Goal: Find specific page/section: Find specific page/section

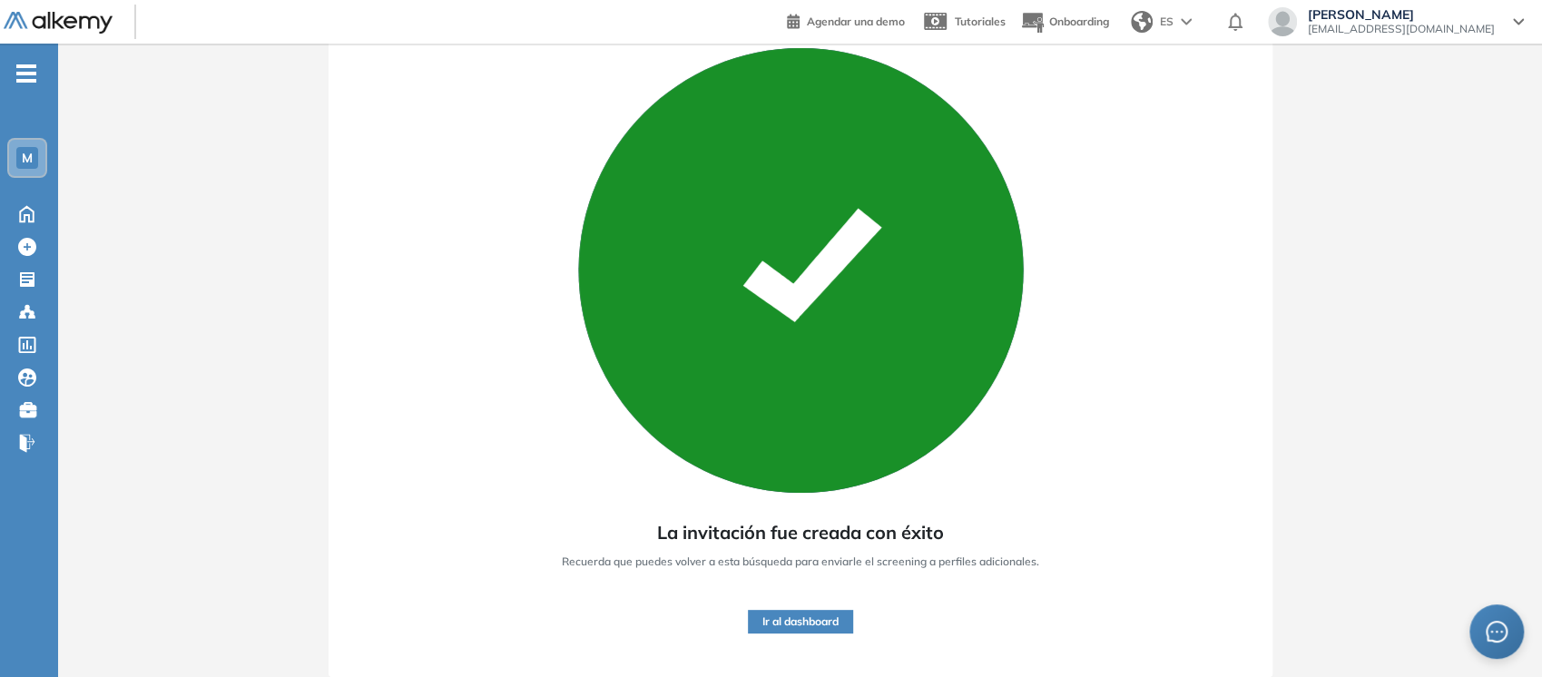
click at [25, 91] on ul "M Home Home Crear Evaluación Crear Evaluación Evaluaciones Evaluaciones Candida…" at bounding box center [29, 266] width 58 height 386
click at [23, 83] on ul "M Home Home Crear Evaluación Crear Evaluación Evaluaciones Evaluaciones Candida…" at bounding box center [29, 266] width 58 height 386
click at [22, 70] on span "-" at bounding box center [26, 71] width 20 height 15
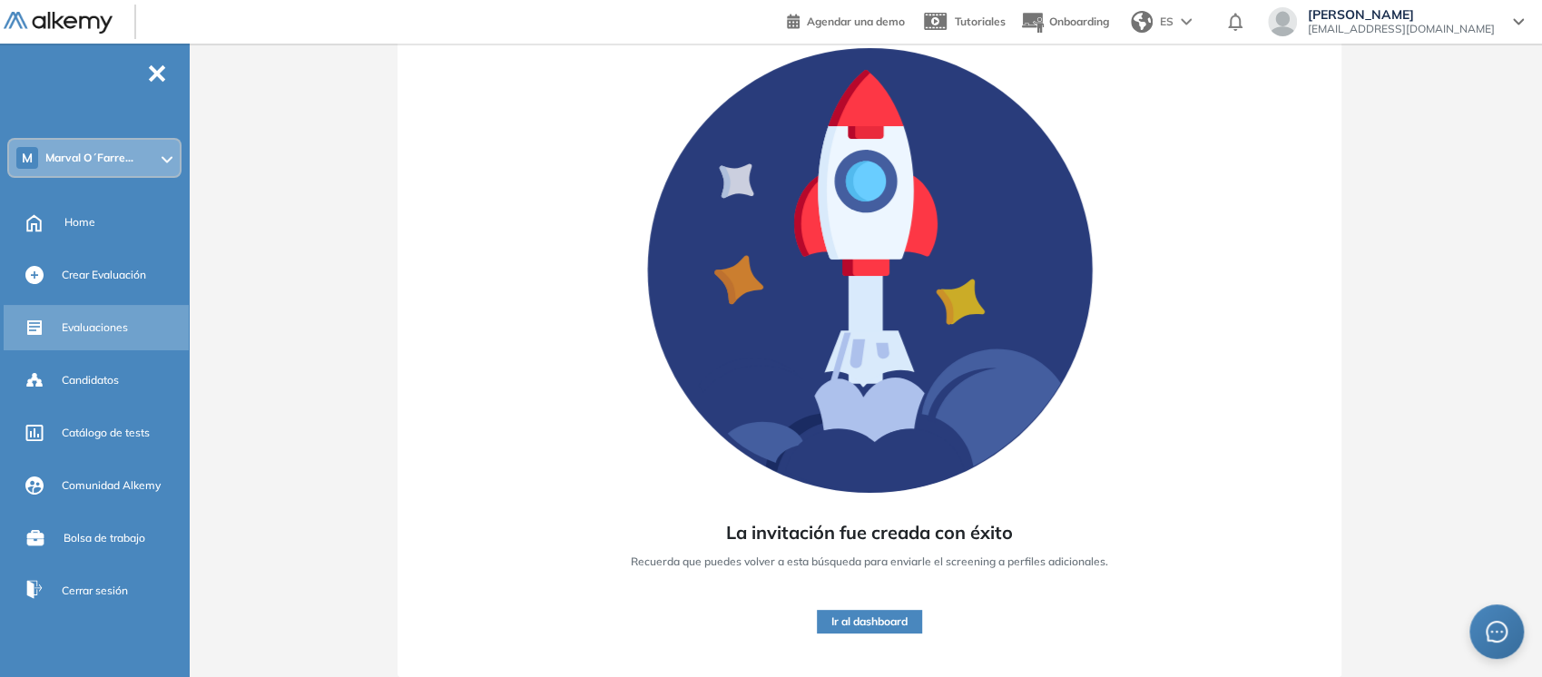
click at [100, 333] on span "Evaluaciones" at bounding box center [95, 328] width 66 height 16
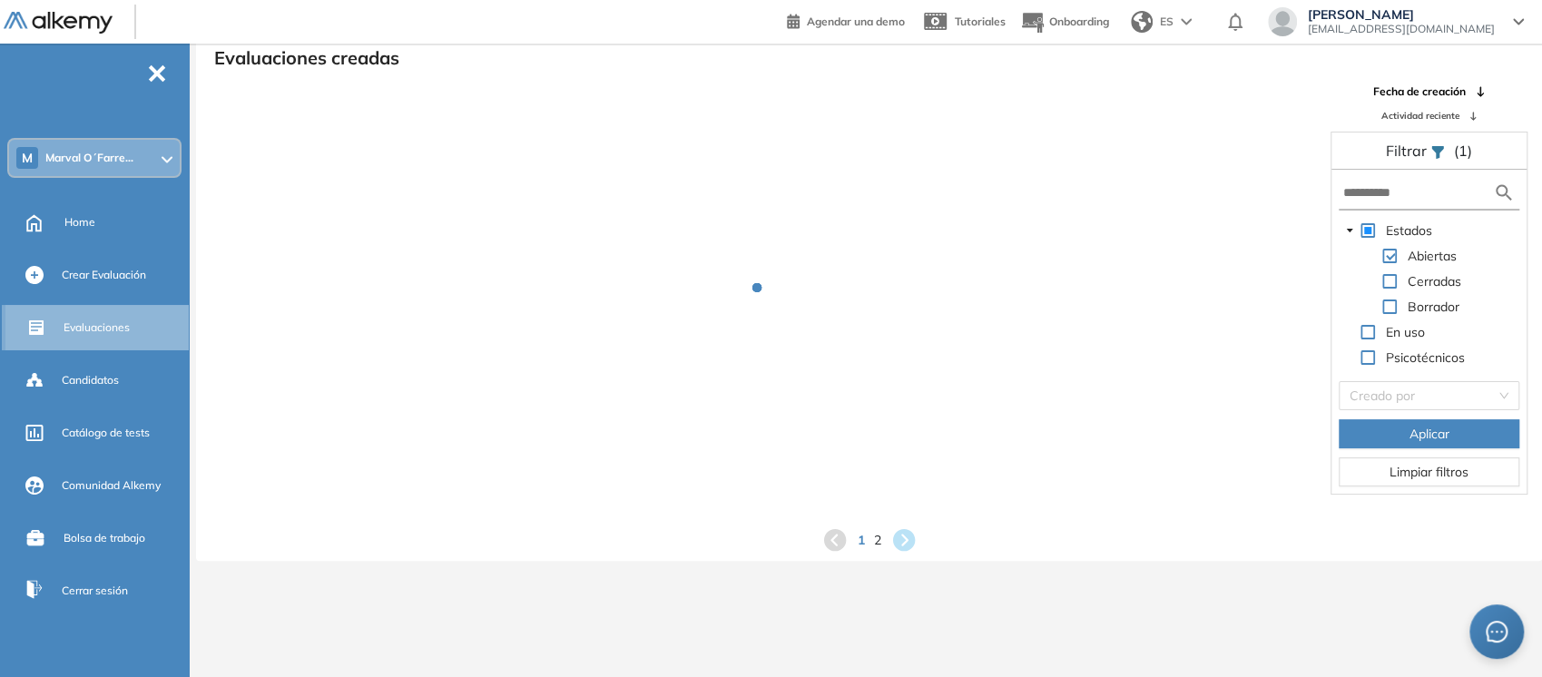
scroll to position [44, 0]
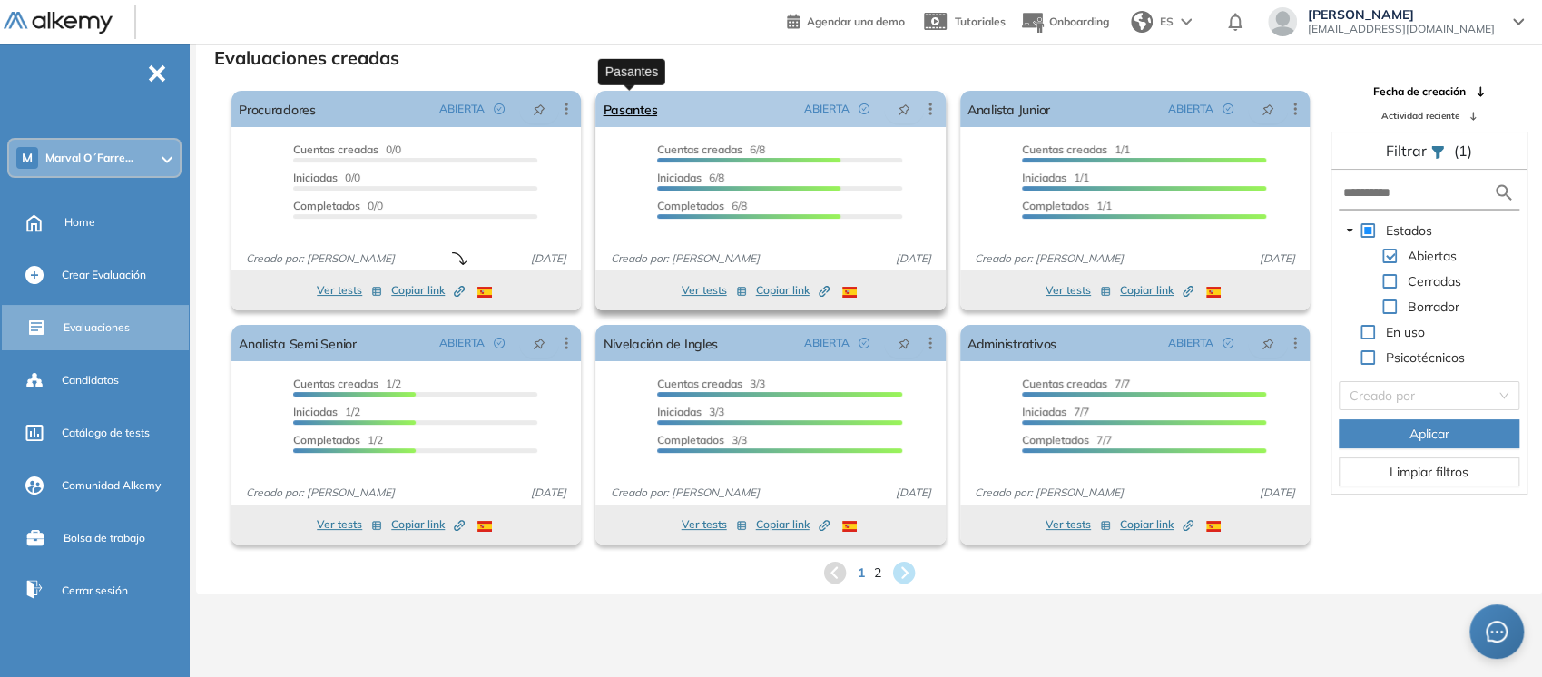
click at [640, 108] on link "Pasantes" at bounding box center [630, 109] width 54 height 36
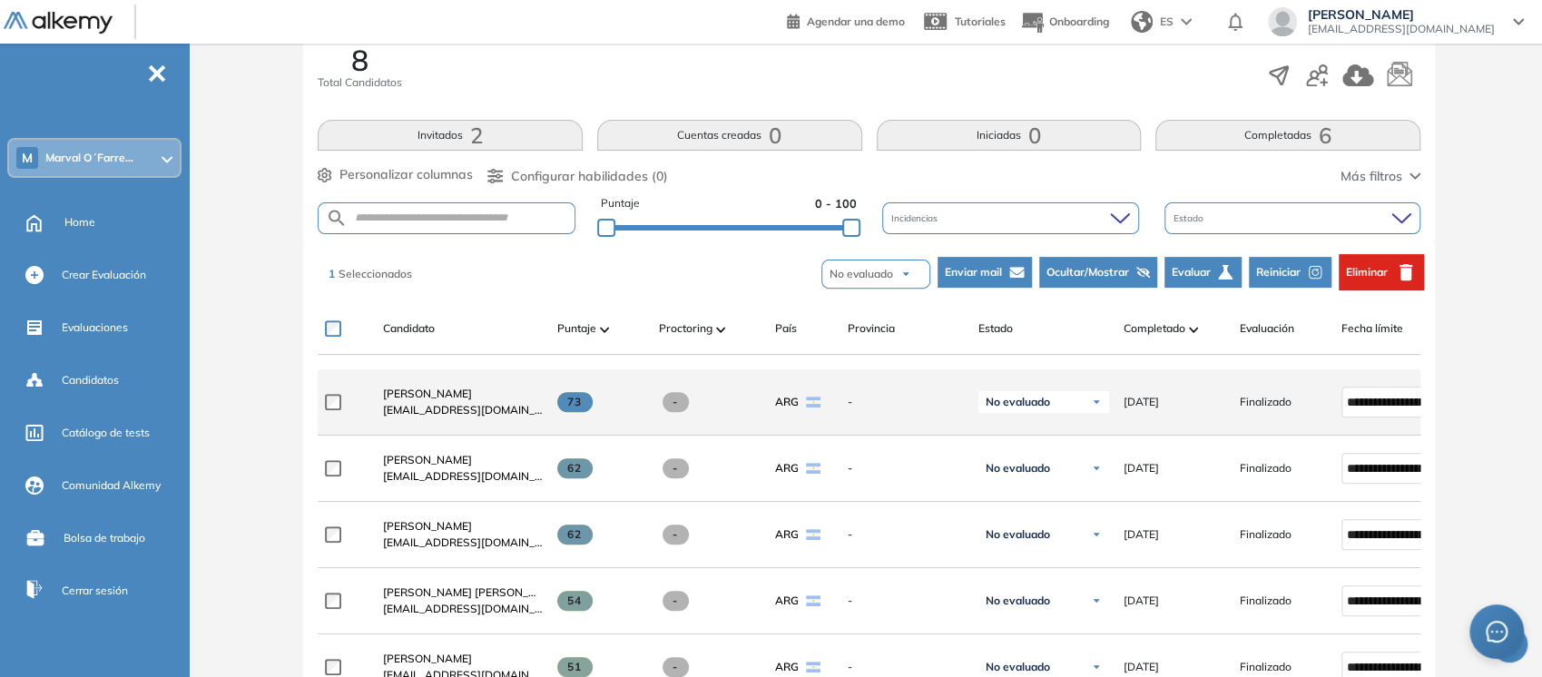
scroll to position [325, 0]
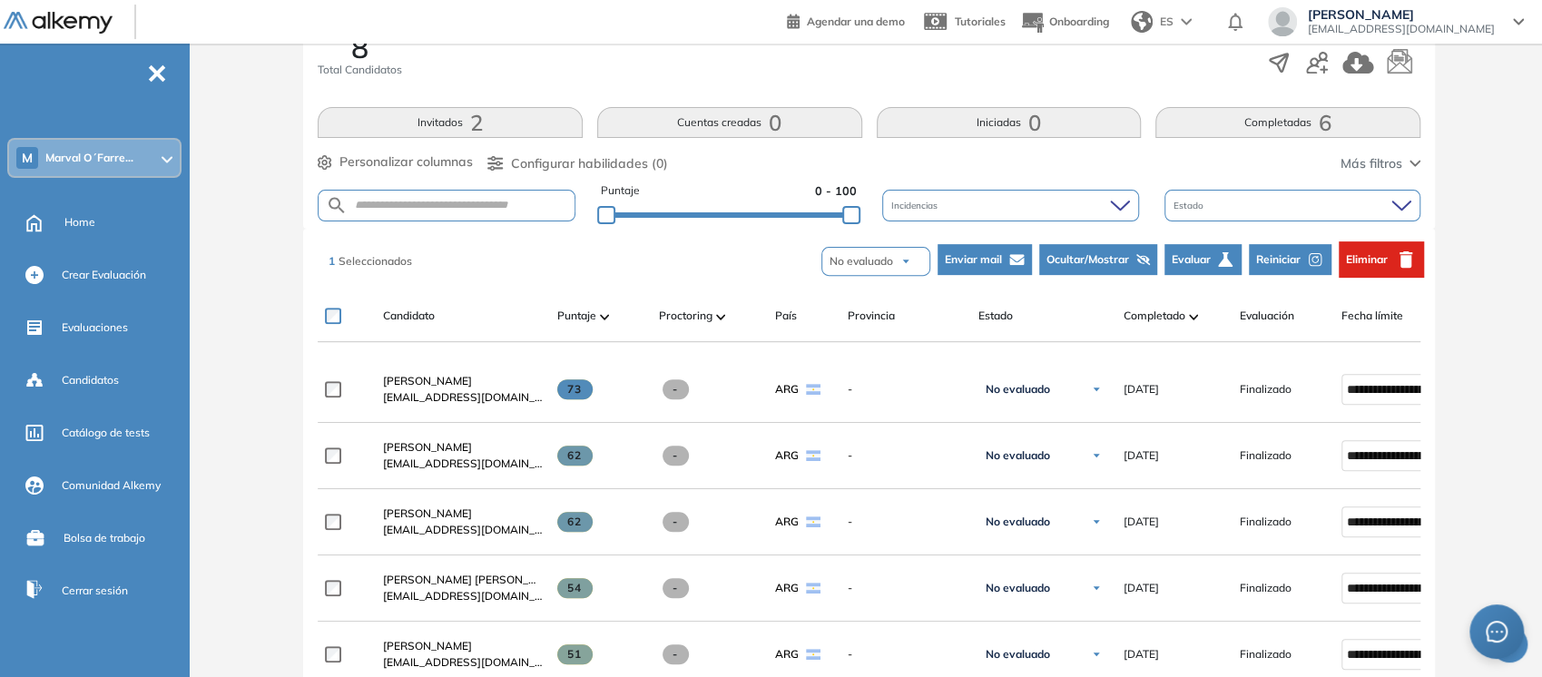
click at [1363, 263] on span "Eliminar" at bounding box center [1367, 259] width 42 height 16
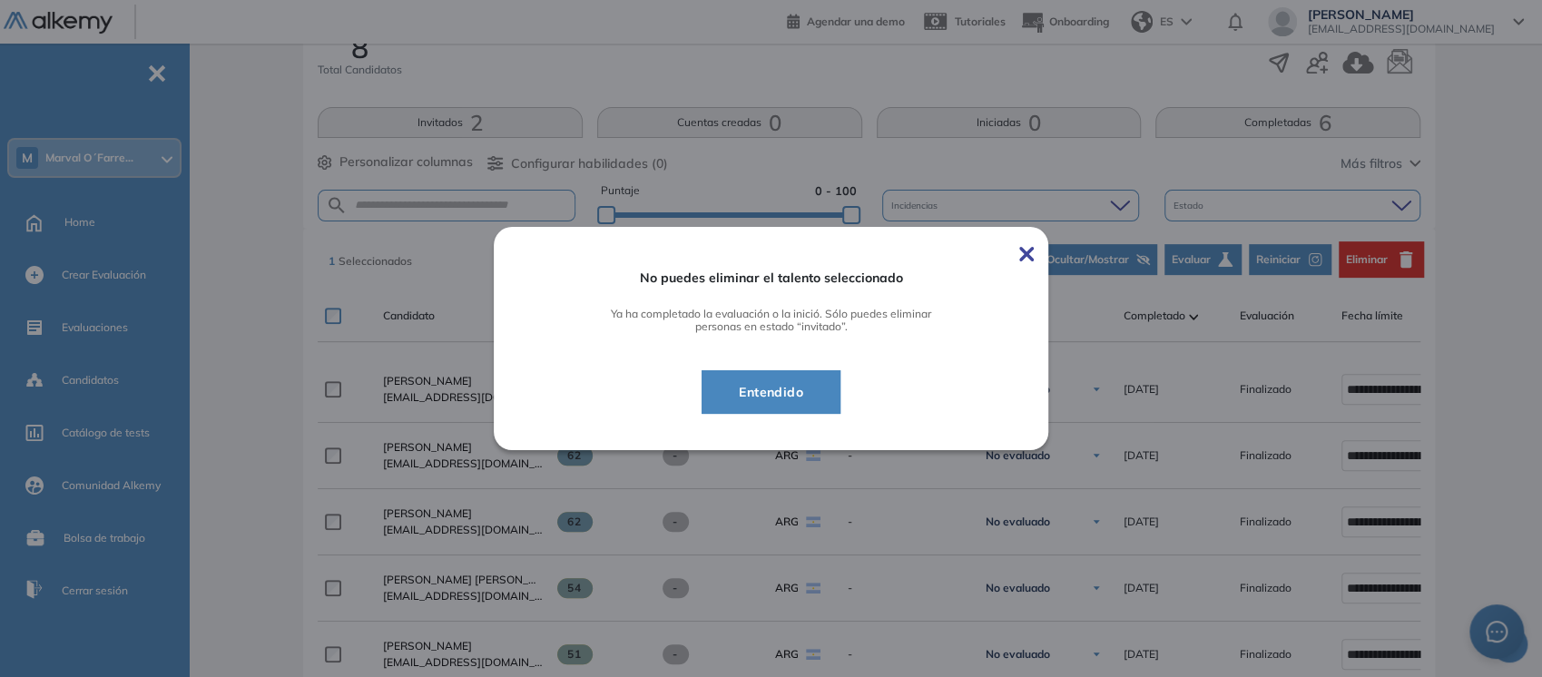
click at [1034, 251] on img at bounding box center [1027, 254] width 15 height 15
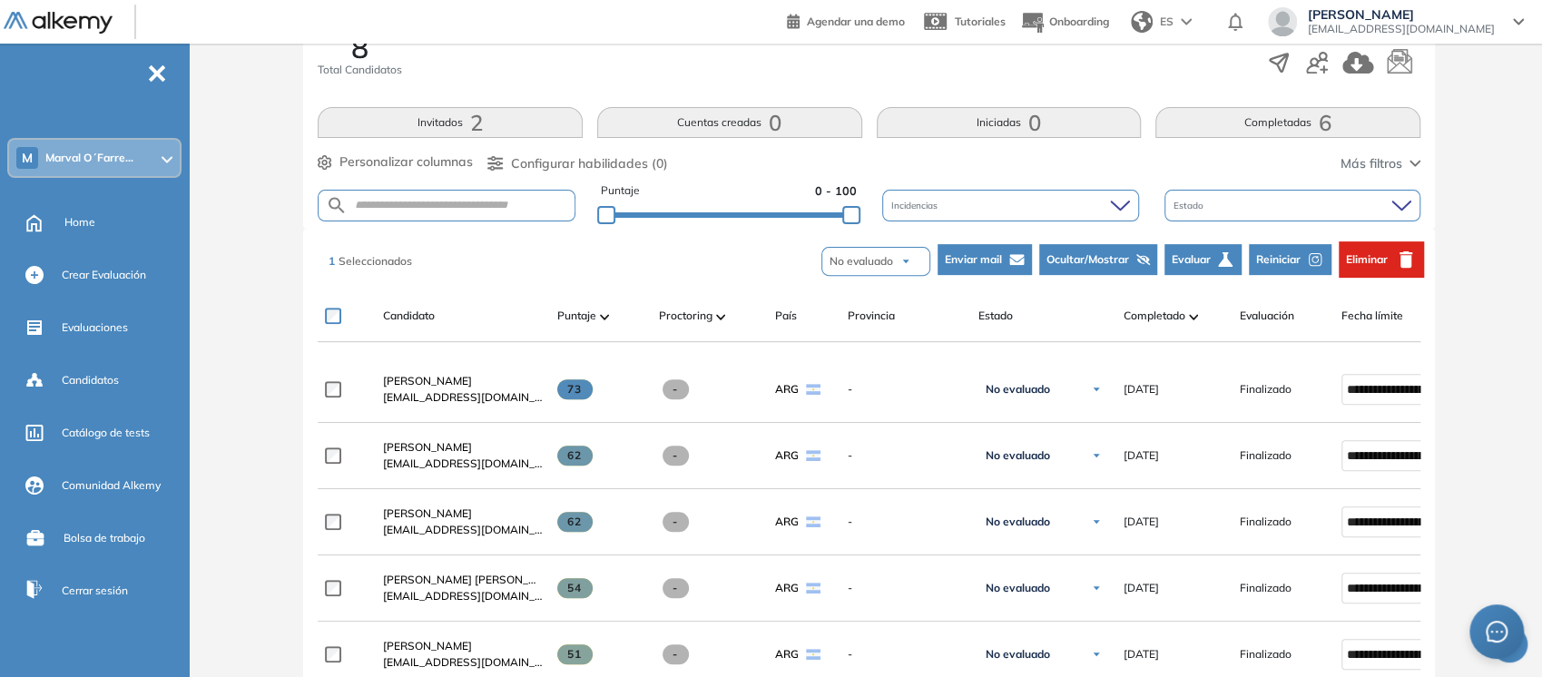
click at [1078, 255] on span "Ocultar/Mostrar" at bounding box center [1088, 259] width 83 height 16
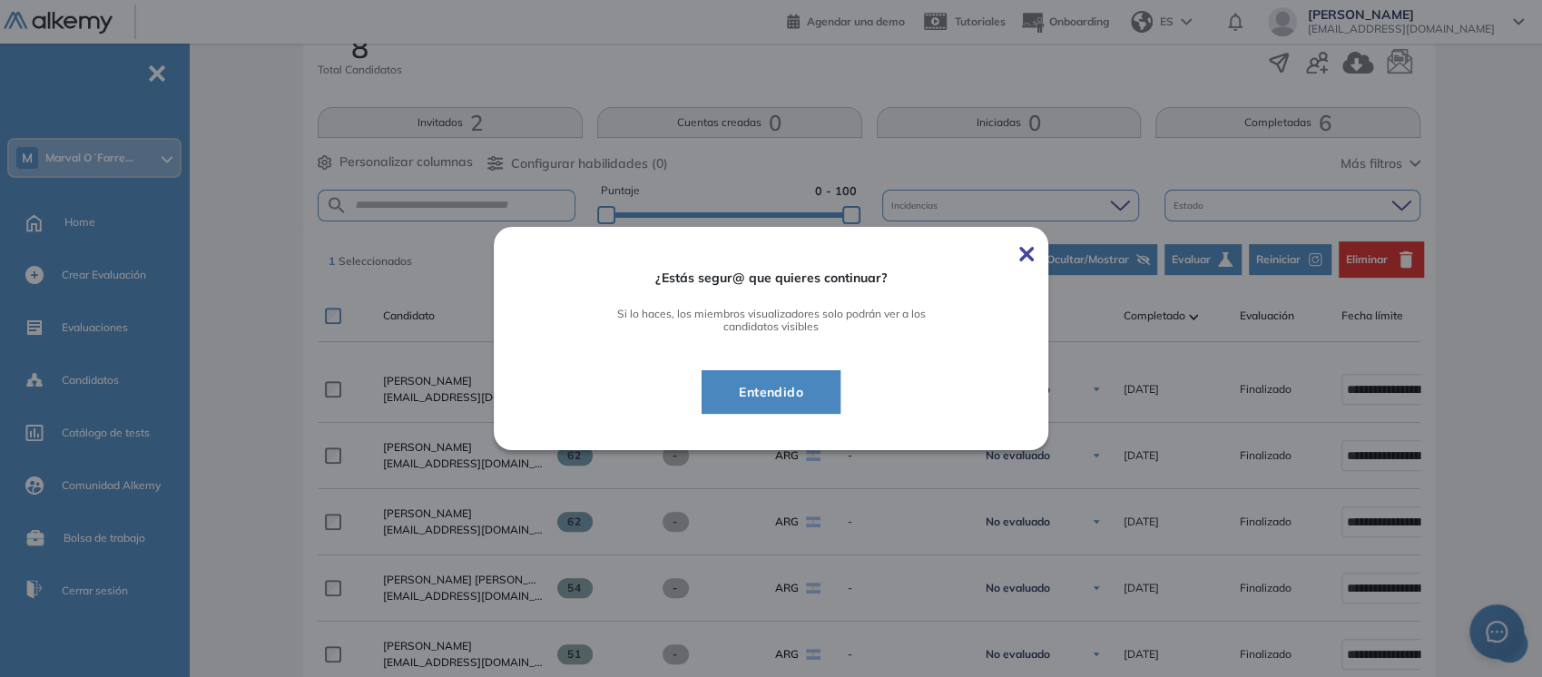
click at [1032, 253] on img at bounding box center [1027, 254] width 15 height 15
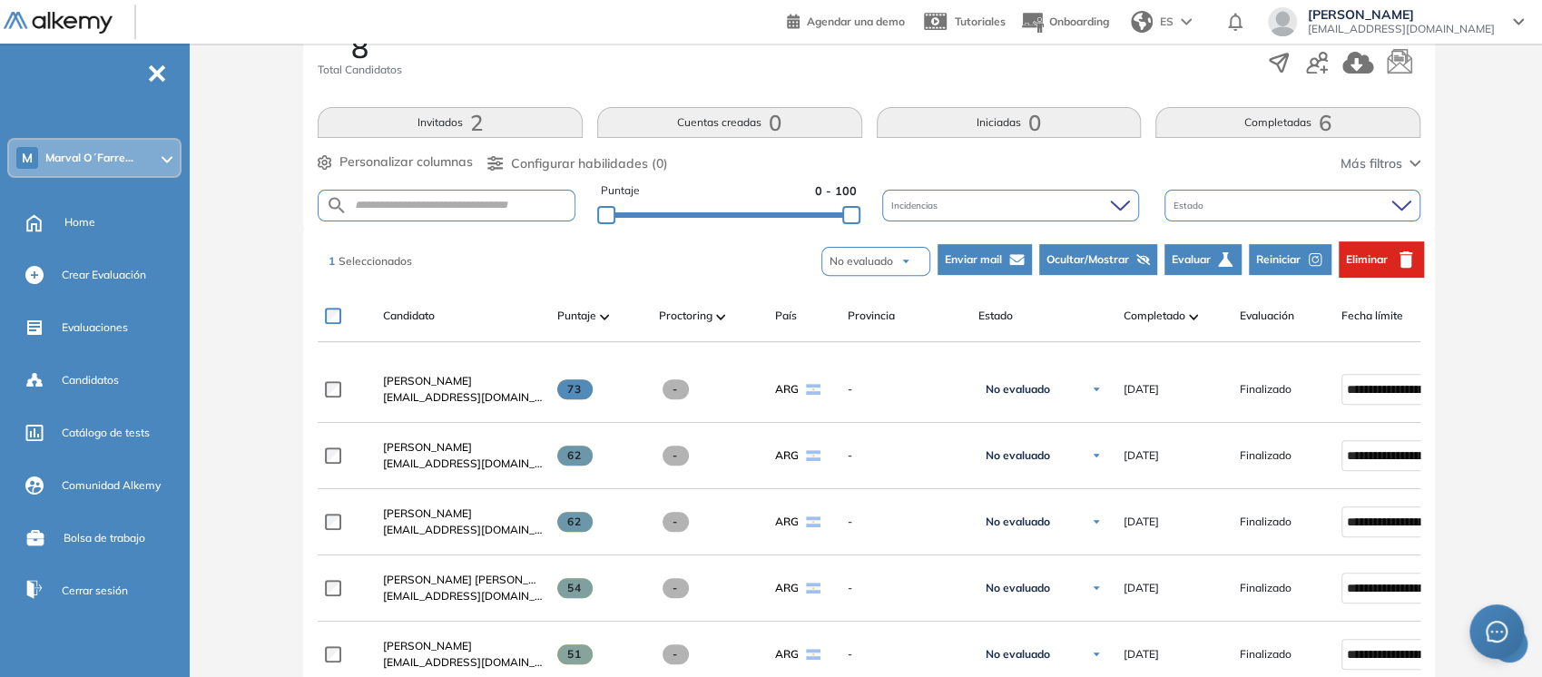
click at [1381, 251] on span "Eliminar" at bounding box center [1367, 259] width 42 height 16
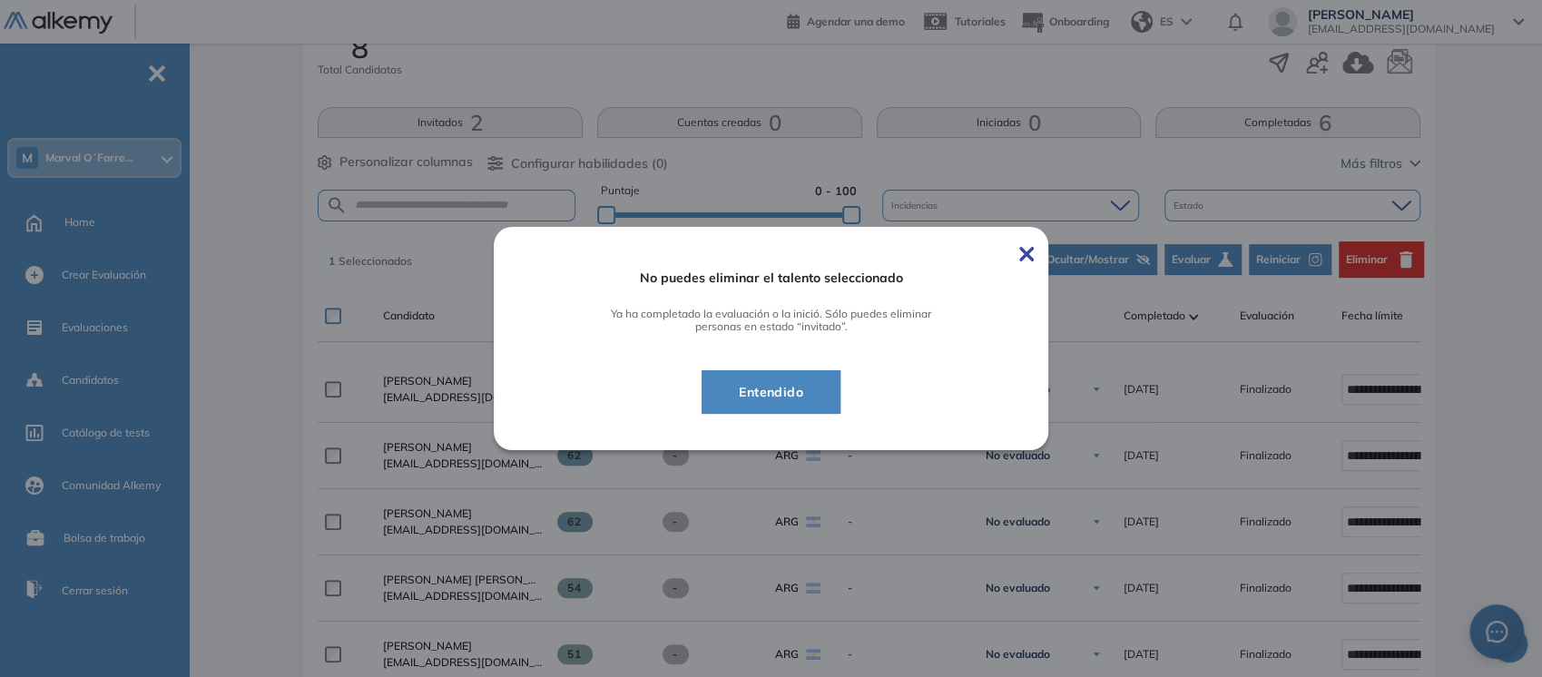
click at [769, 381] on span "Entendido" at bounding box center [771, 392] width 94 height 22
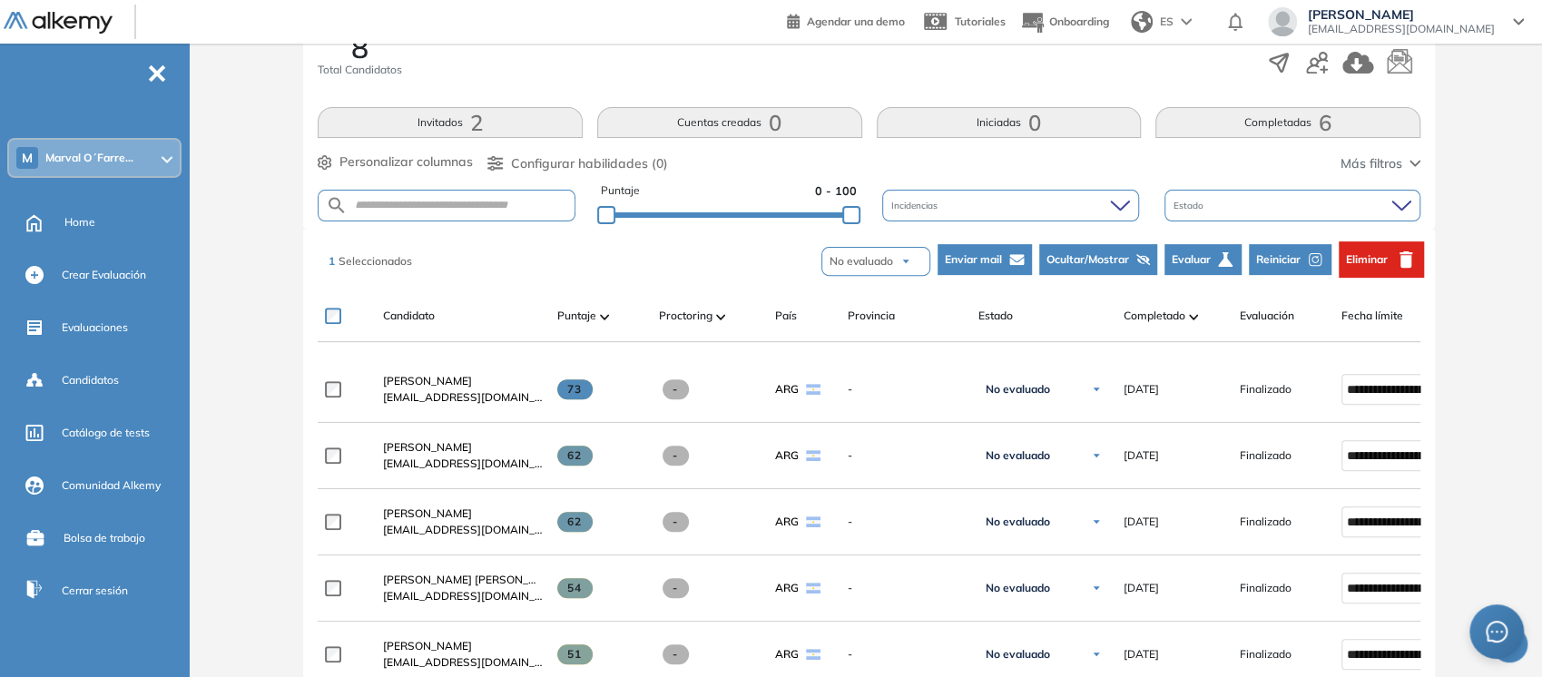
click at [1070, 251] on span "Ocultar/Mostrar" at bounding box center [1088, 259] width 83 height 16
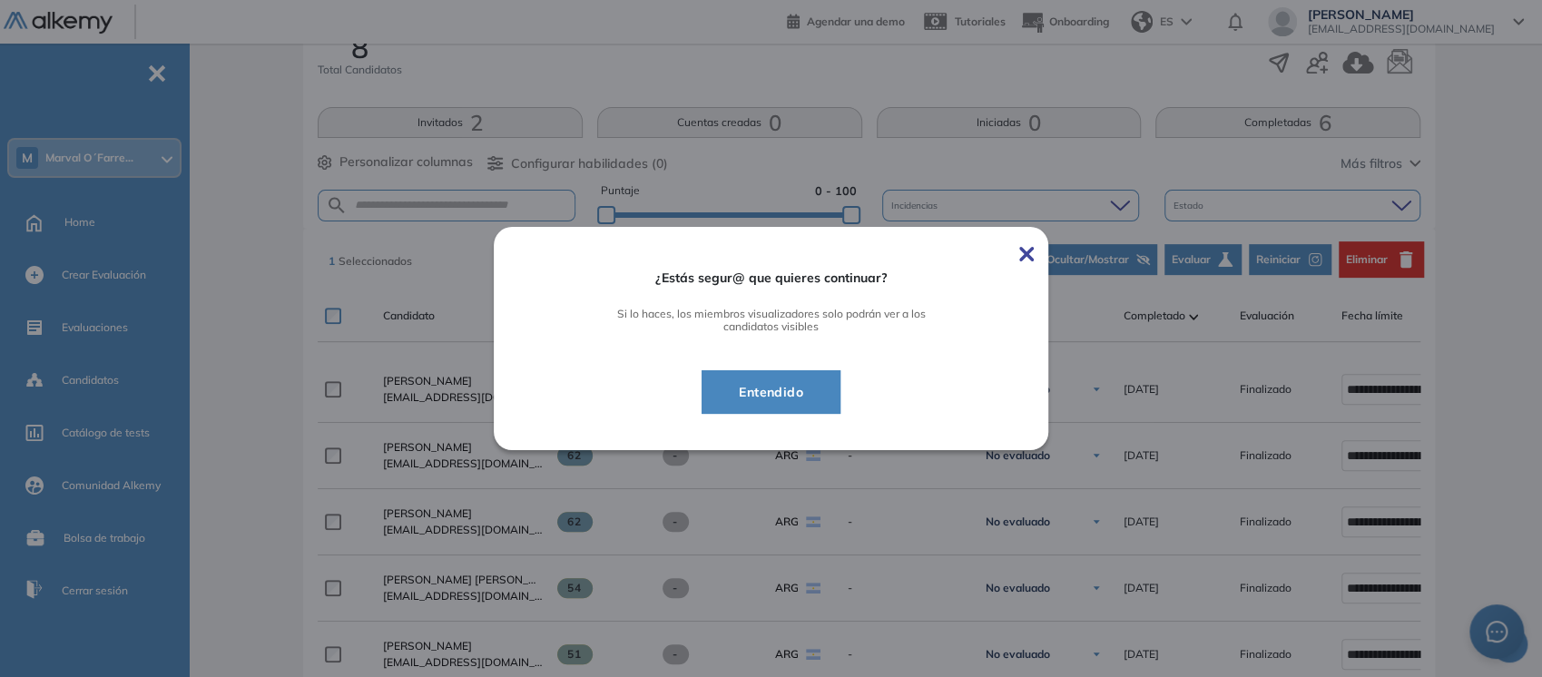
click at [1027, 245] on span at bounding box center [1027, 252] width 15 height 22
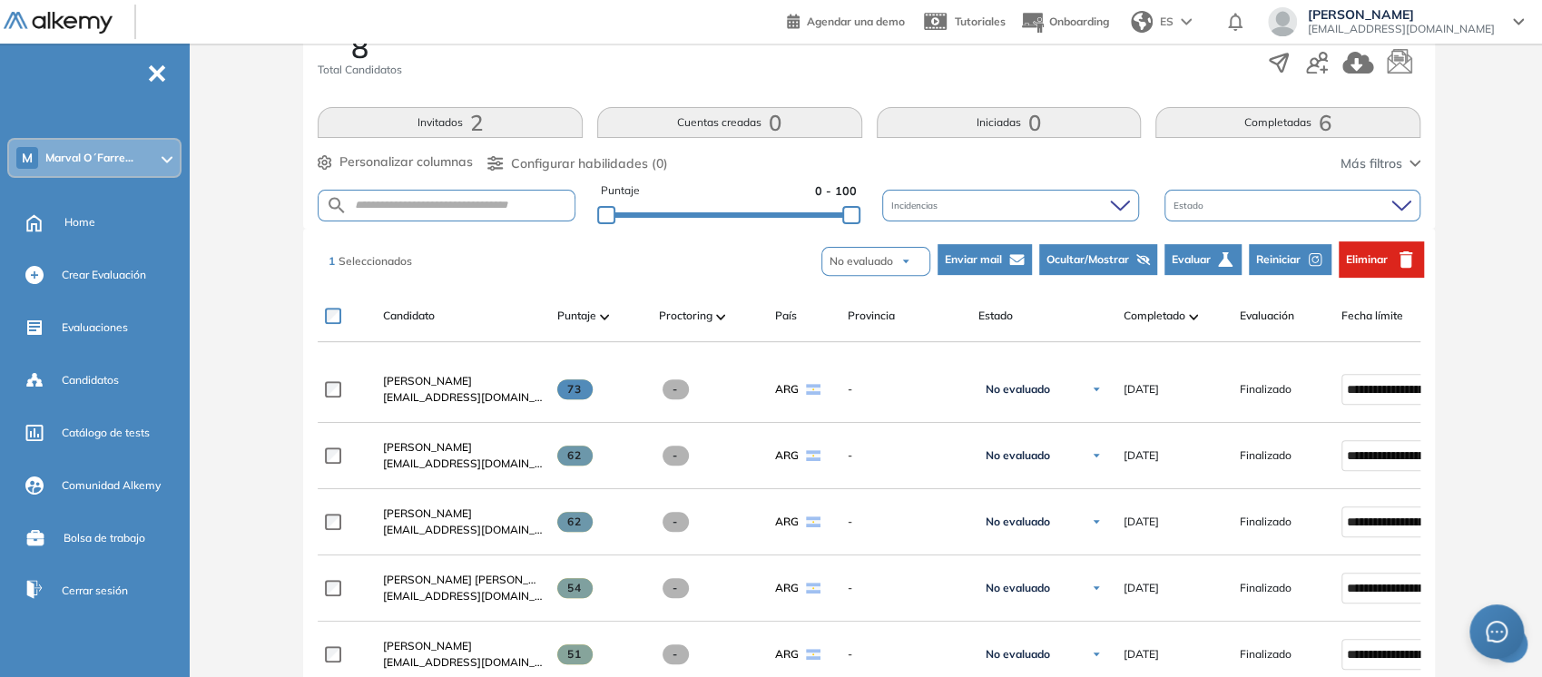
click at [1365, 257] on span "Eliminar" at bounding box center [1367, 259] width 42 height 16
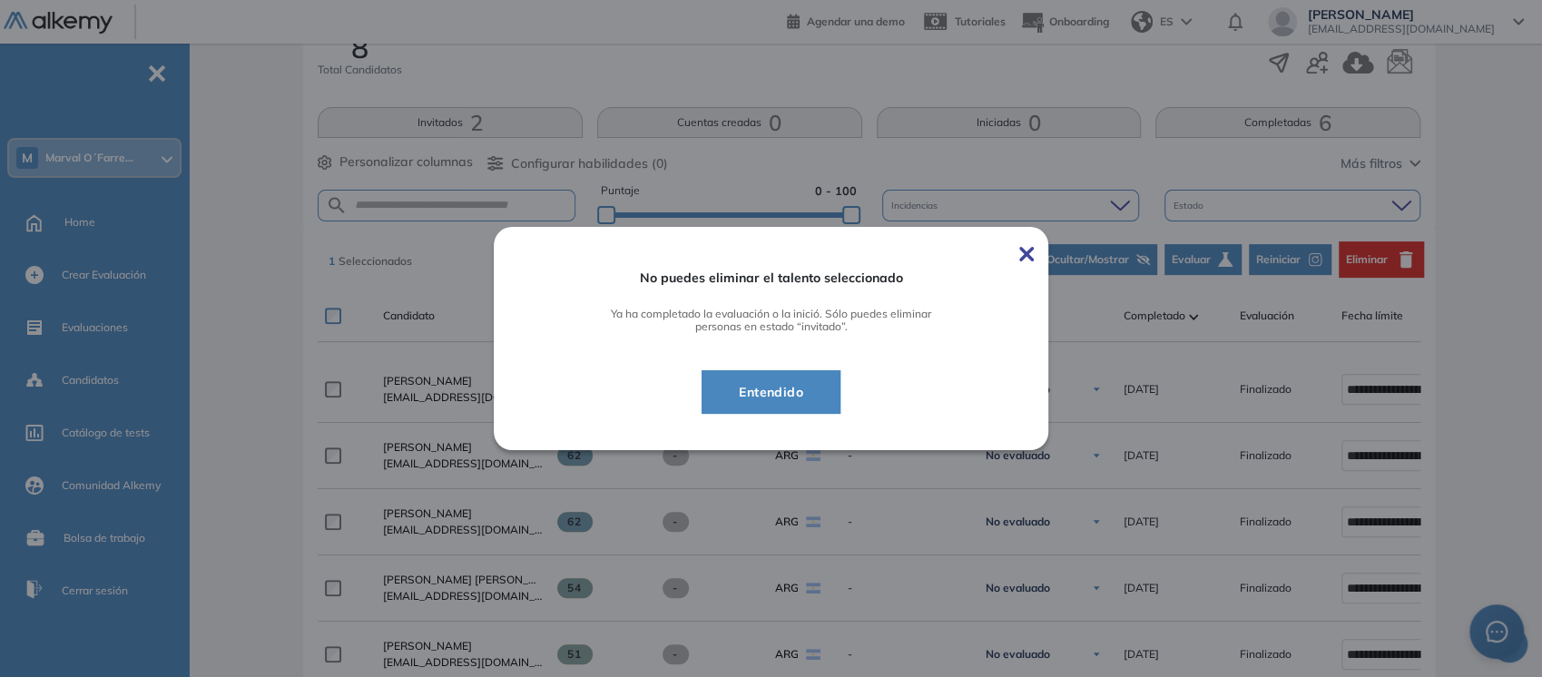
click at [1034, 252] on img at bounding box center [1027, 254] width 15 height 15
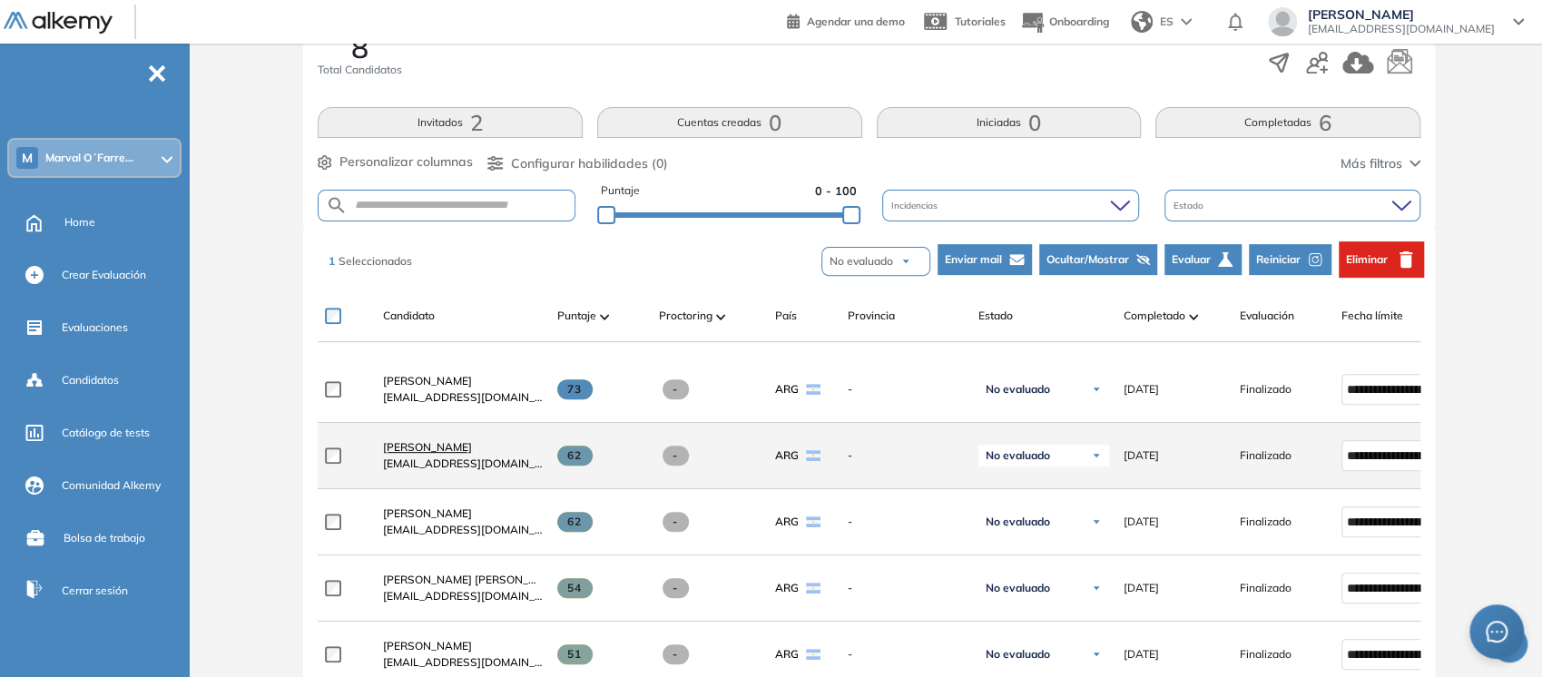
click at [416, 454] on span "[PERSON_NAME]" at bounding box center [427, 447] width 89 height 14
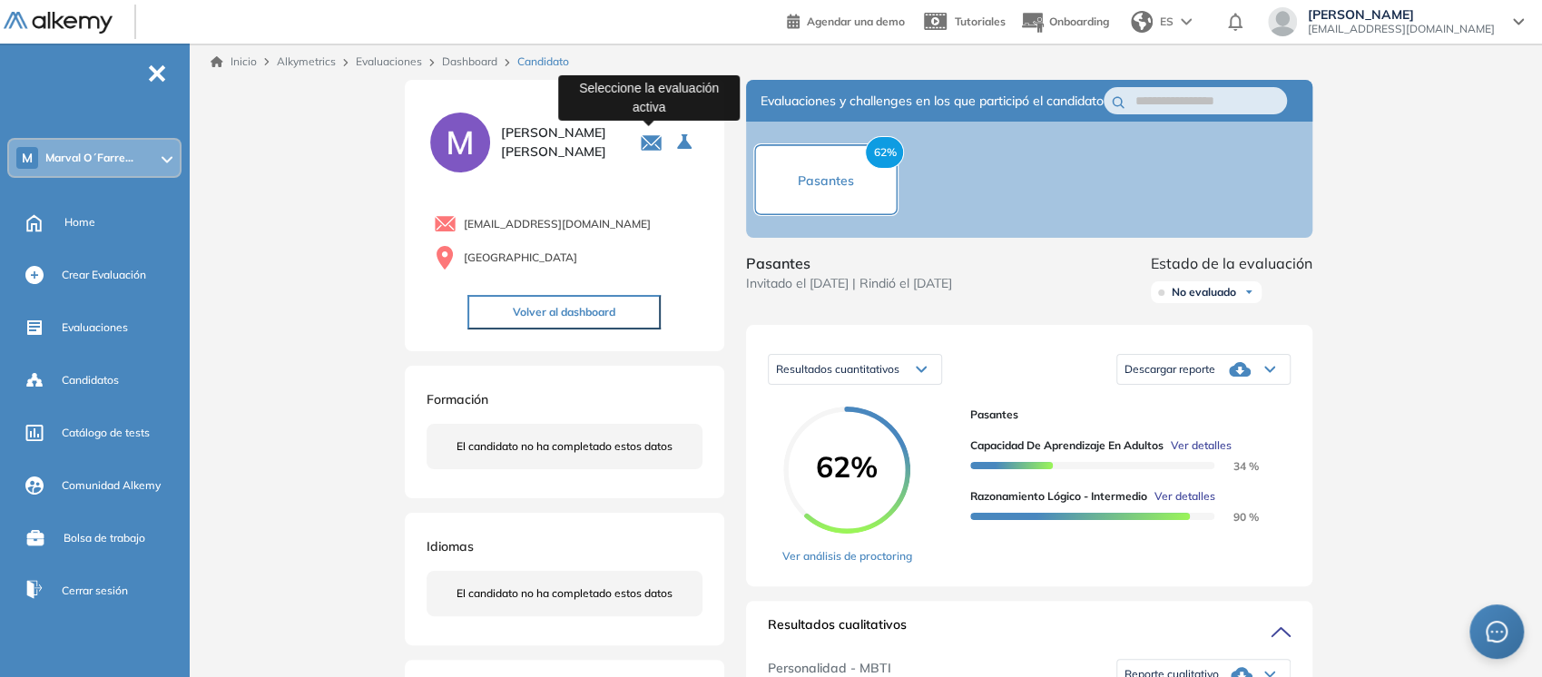
click at [677, 146] on icon "Seleccione la evaluación activa" at bounding box center [684, 141] width 15 height 15
click at [705, 219] on div "[PERSON_NAME] [PERSON_NAME][EMAIL_ADDRESS][DOMAIN_NAME] Argentina Volver al das…" at bounding box center [565, 215] width 320 height 271
